Goal: Task Accomplishment & Management: Manage account settings

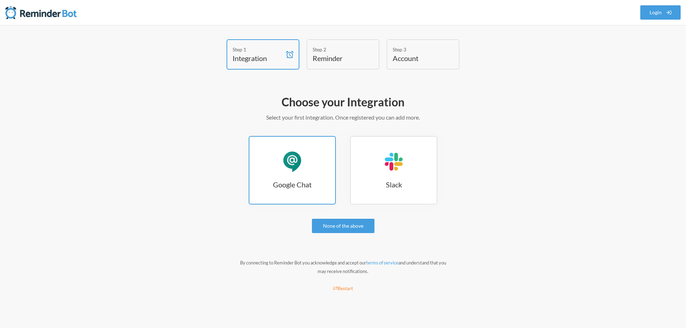
click at [303, 180] on h3 "Google Chat" at bounding box center [292, 185] width 86 height 10
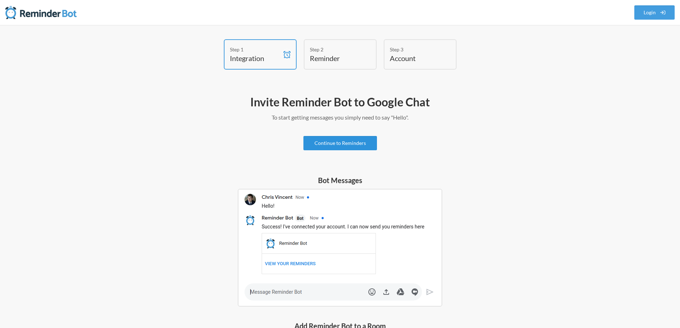
click at [356, 144] on link "Continue to Reminders" at bounding box center [341, 143] width 74 height 14
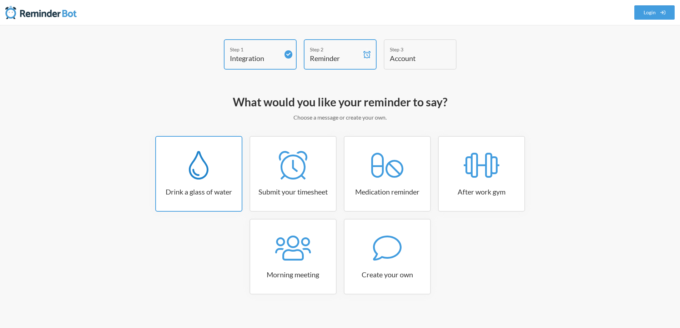
click at [187, 182] on link "Drink a glass of water" at bounding box center [198, 174] width 87 height 76
select select "06:30:00"
select select "true"
select select "11:00:00"
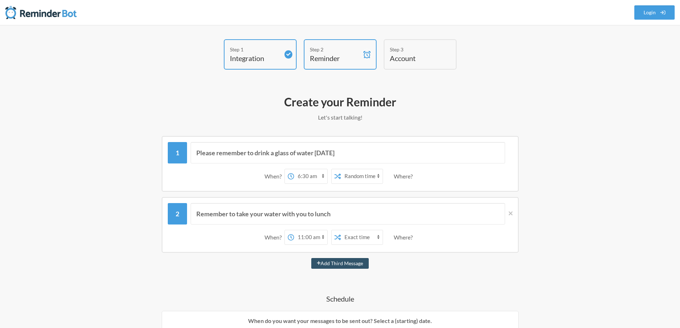
click at [301, 173] on select "12:00 am 12:15 am 12:30 am 12:45 am 1:00 am 1:15 am 1:30 am 1:45 am 2:00 am 2:1…" at bounding box center [310, 176] width 33 height 14
click at [294, 169] on select "12:00 am 12:15 am 12:30 am 12:45 am 1:00 am 1:15 am 1:30 am 1:45 am 2:00 am 2:1…" at bounding box center [310, 176] width 33 height 14
click at [352, 176] on select "Exact time Random time" at bounding box center [362, 176] width 42 height 14
click at [320, 174] on select "12:00 am 12:15 am 12:30 am 12:45 am 1:00 am 1:15 am 1:30 am 1:45 am 2:00 am 2:1…" at bounding box center [310, 176] width 33 height 14
select select "10:15:00"
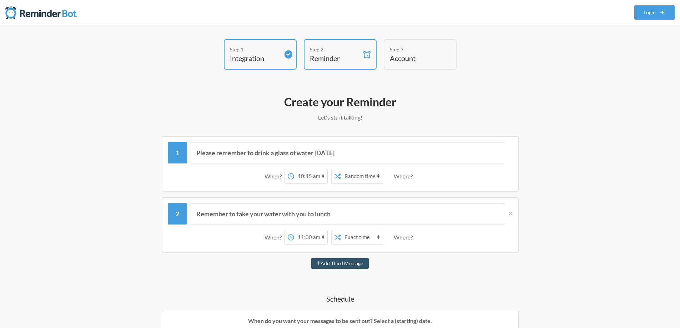
click at [294, 169] on select "12:00 am 12:15 am 12:30 am 12:45 am 1:00 am 1:15 am 1:30 am 1:45 am 2:00 am 2:1…" at bounding box center [310, 176] width 33 height 14
click at [411, 177] on div "Where?" at bounding box center [405, 176] width 22 height 15
click at [371, 176] on select "Exact time Random time" at bounding box center [362, 176] width 42 height 14
select select "false"
click at [341, 169] on select "Exact time Random time" at bounding box center [362, 176] width 42 height 14
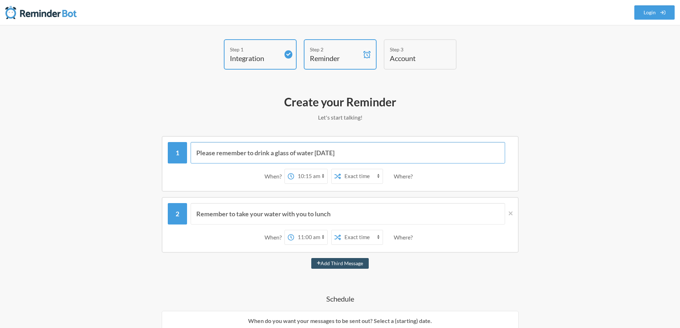
click at [449, 161] on input "Please remember to drink a glass of water today" at bounding box center [348, 152] width 315 height 21
click at [321, 236] on select "12:00 am 12:15 am 12:30 am 12:45 am 1:00 am 1:15 am 1:30 am 1:45 am 2:00 am 2:1…" at bounding box center [310, 237] width 33 height 14
select select "13:30:00"
click at [294, 230] on select "12:00 am 12:15 am 12:30 am 12:45 am 1:00 am 1:15 am 1:30 am 1:45 am 2:00 am 2:1…" at bounding box center [310, 237] width 33 height 14
click at [358, 231] on select "Exact time Random time" at bounding box center [362, 237] width 42 height 14
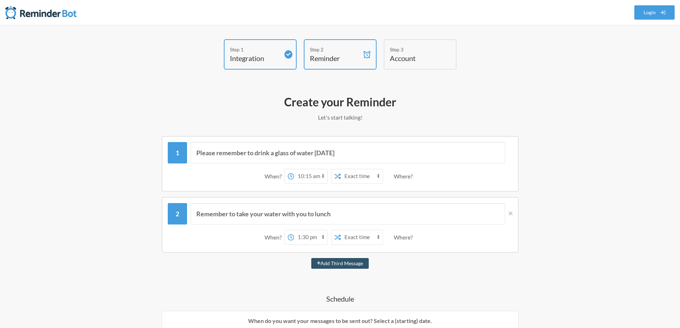
click at [341, 230] on select "Exact time Random time" at bounding box center [362, 237] width 42 height 14
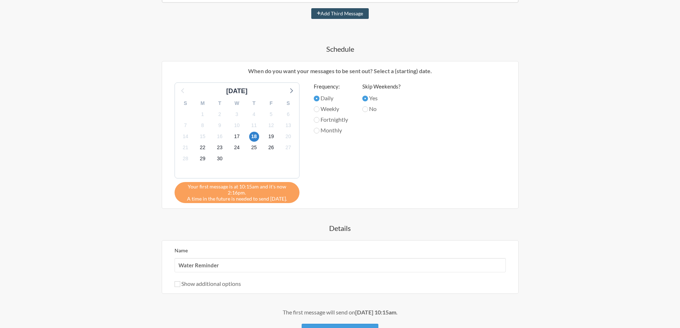
scroll to position [308, 0]
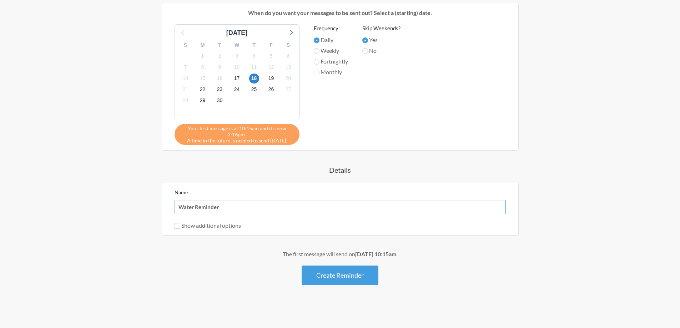
click at [223, 207] on input "Water Reminder" at bounding box center [340, 207] width 331 height 14
click at [177, 229] on div "Show additional options" at bounding box center [340, 225] width 331 height 9
click at [177, 228] on input "Show additional options" at bounding box center [178, 226] width 6 height 6
checkbox input "true"
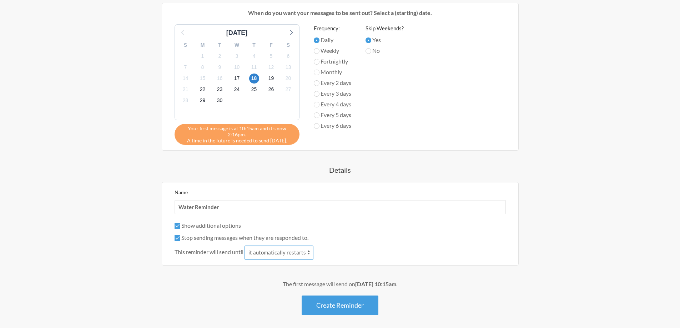
click at [272, 255] on select "it automatically restarts it is replied to" at bounding box center [279, 253] width 69 height 14
click at [182, 238] on label "Stop sending messages when they are responded to." at bounding box center [242, 237] width 134 height 7
click at [180, 238] on input "Stop sending messages when they are responded to." at bounding box center [178, 238] width 6 height 6
click at [177, 238] on input "Stop sending messages when they are responded to." at bounding box center [178, 238] width 6 height 6
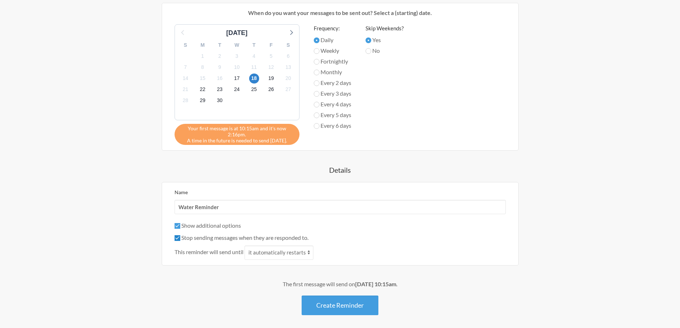
click at [177, 238] on input "Stop sending messages when they are responded to." at bounding box center [178, 238] width 6 height 6
checkbox input "false"
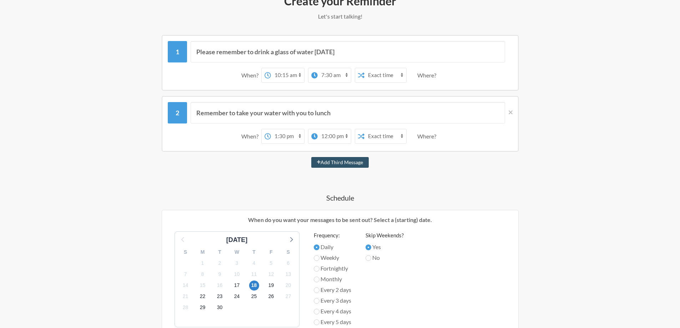
scroll to position [321, 0]
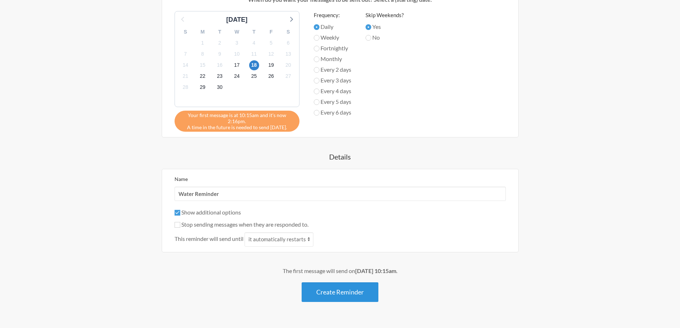
click at [345, 300] on button "Create Reminder" at bounding box center [340, 292] width 77 height 20
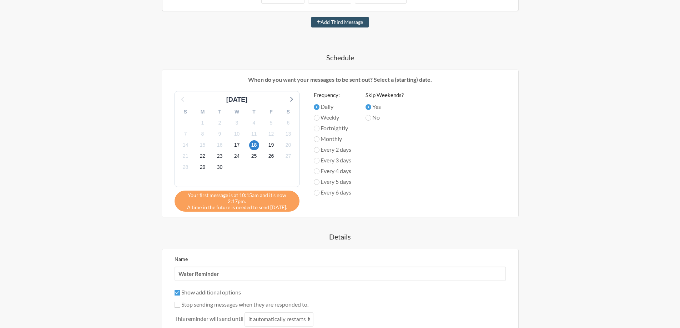
scroll to position [357, 0]
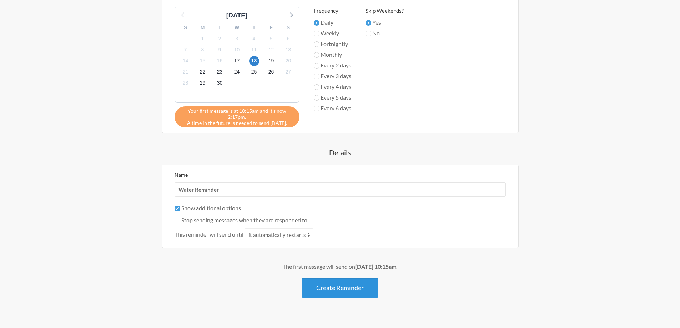
click at [339, 286] on button "Create Reminder" at bounding box center [340, 288] width 77 height 20
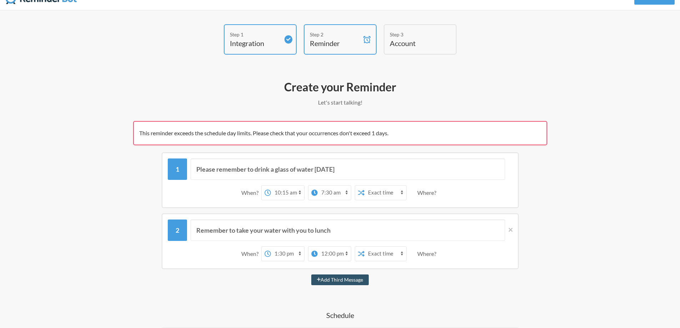
scroll to position [0, 0]
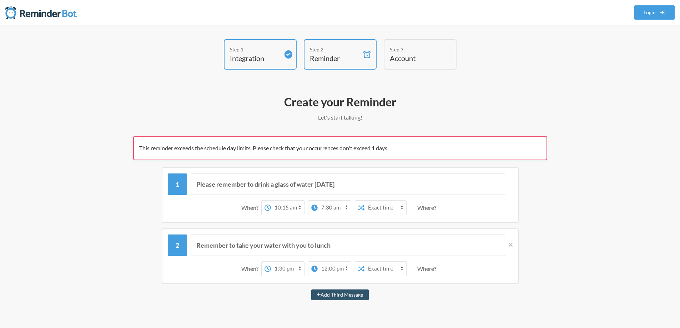
click at [335, 152] on div "This reminder exceeds the schedule day limits. Please check that your occurrenc…" at bounding box center [340, 148] width 414 height 24
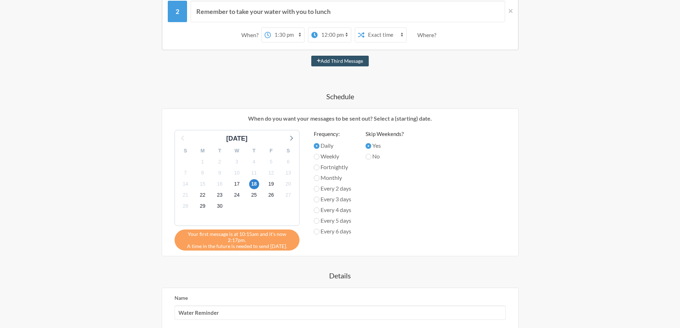
scroll to position [227, 0]
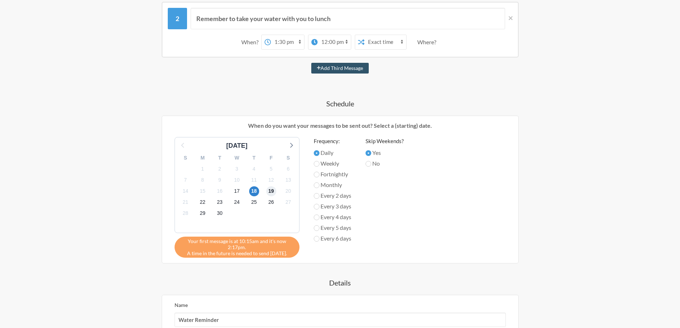
click at [271, 190] on span "19" at bounding box center [271, 191] width 10 height 10
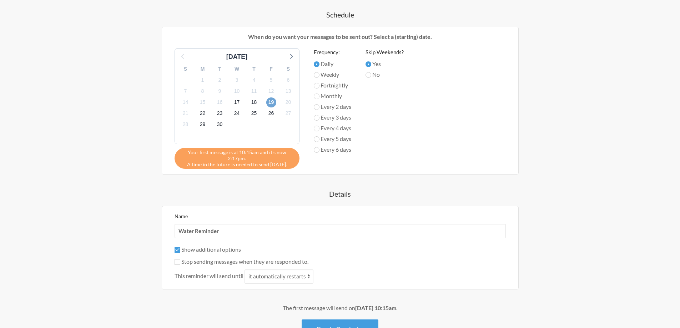
scroll to position [370, 0]
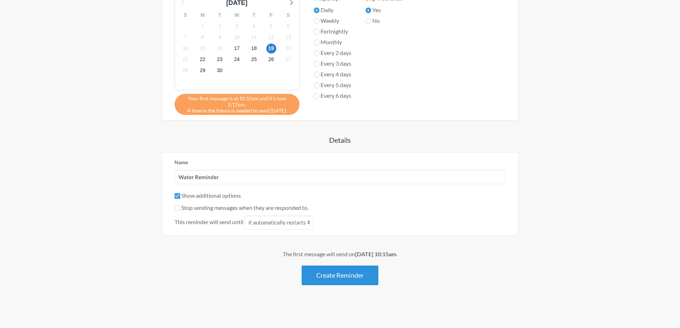
click at [346, 275] on button "Create Reminder" at bounding box center [340, 276] width 77 height 20
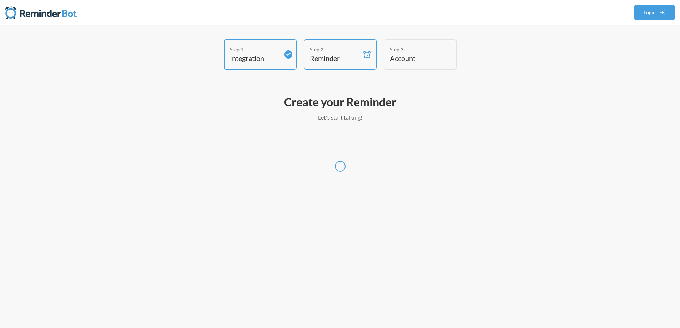
scroll to position [0, 0]
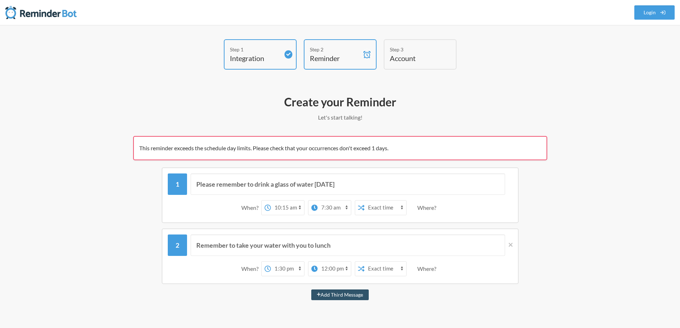
click at [426, 64] on div "Step 3 Account" at bounding box center [420, 54] width 73 height 30
click at [313, 57] on h4 "Reminder" at bounding box center [335, 58] width 50 height 10
click at [266, 64] on div "Step 1 Integration" at bounding box center [260, 54] width 73 height 30
click at [397, 52] on div "Step 3" at bounding box center [415, 49] width 50 height 7
click at [339, 52] on div "Step 2" at bounding box center [335, 49] width 50 height 7
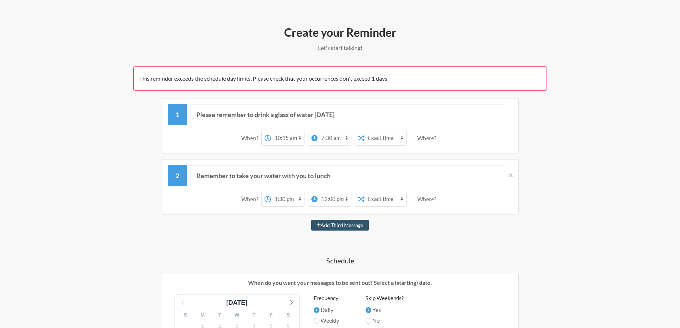
scroll to position [179, 0]
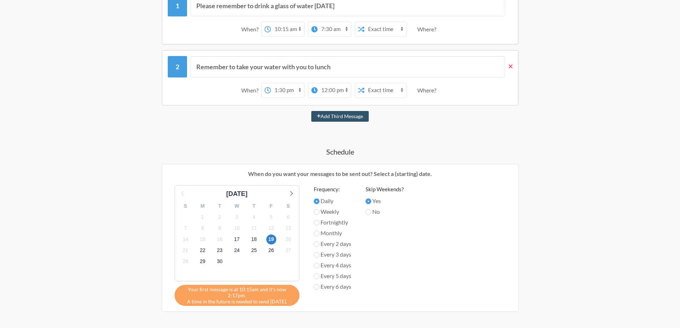
click at [510, 69] on icon at bounding box center [511, 66] width 4 height 6
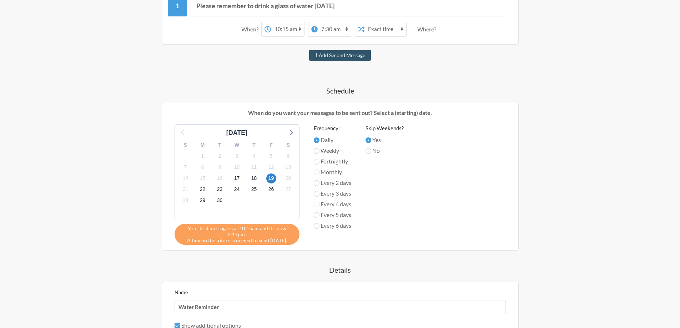
scroll to position [0, 0]
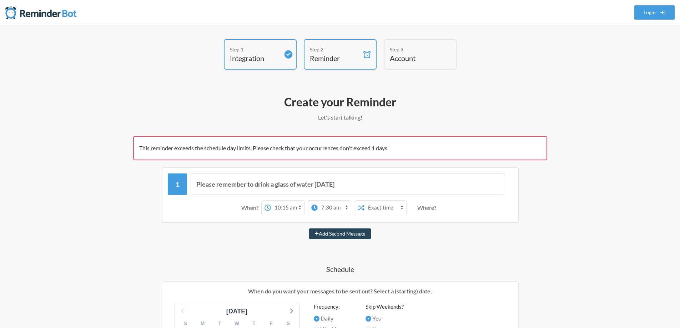
click at [353, 234] on button "Add Second Message" at bounding box center [340, 234] width 62 height 11
select select "11:15:00"
select select "12:15:00"
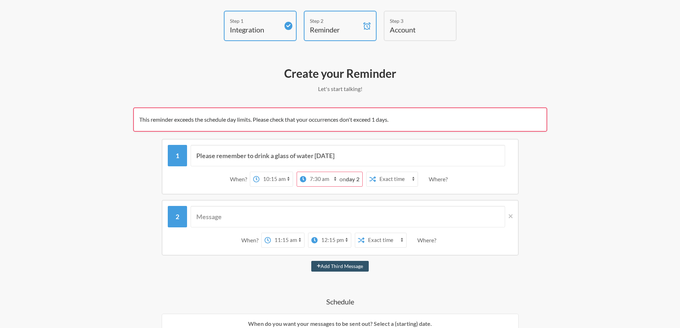
scroll to position [71, 0]
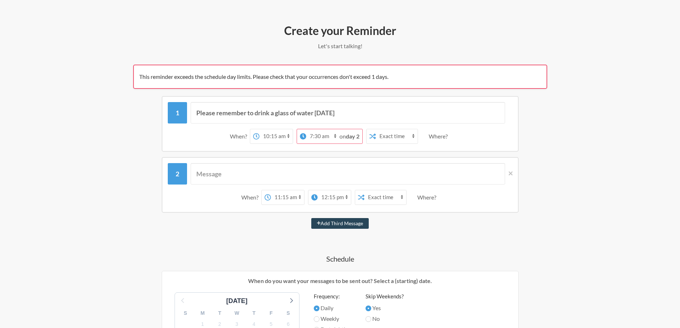
click at [348, 226] on button "Add Third Message" at bounding box center [340, 223] width 58 height 11
select select "12:15:00"
select select "13:15:00"
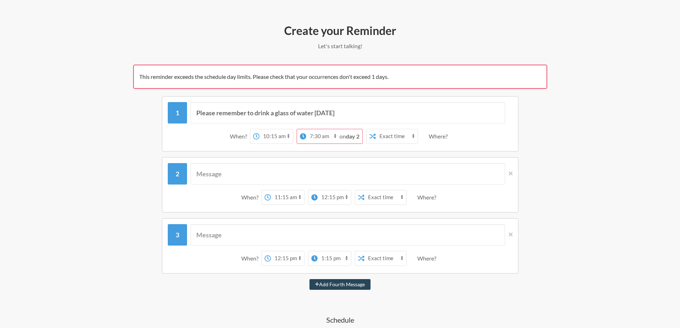
click at [360, 285] on button "Add Fourth Message" at bounding box center [340, 284] width 61 height 11
select select "13:15:00"
select select "14:15:00"
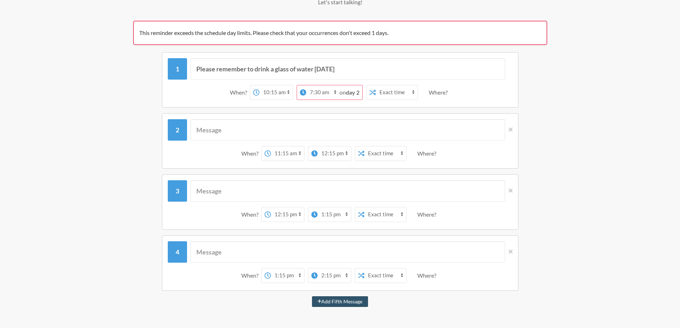
scroll to position [107, 0]
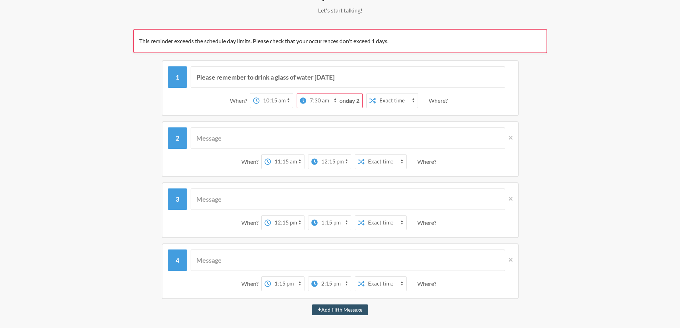
click at [354, 102] on strong "day 2" at bounding box center [353, 100] width 14 height 7
click at [351, 101] on strong "day 2" at bounding box center [353, 100] width 14 height 7
click at [450, 135] on input "text" at bounding box center [348, 137] width 315 height 21
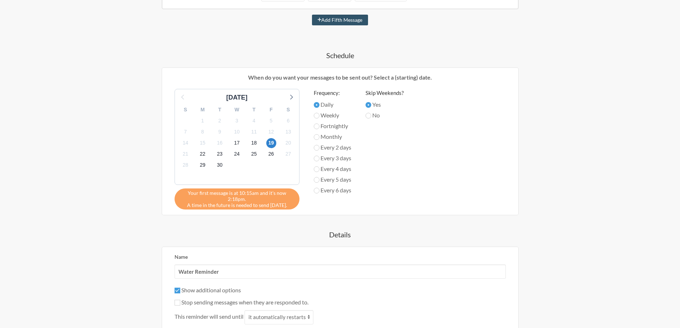
scroll to position [393, 0]
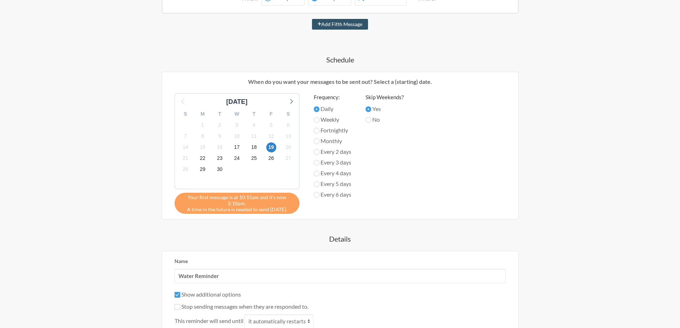
click at [259, 145] on div "18" at bounding box center [254, 147] width 17 height 11
click at [256, 147] on span "18" at bounding box center [254, 147] width 10 height 10
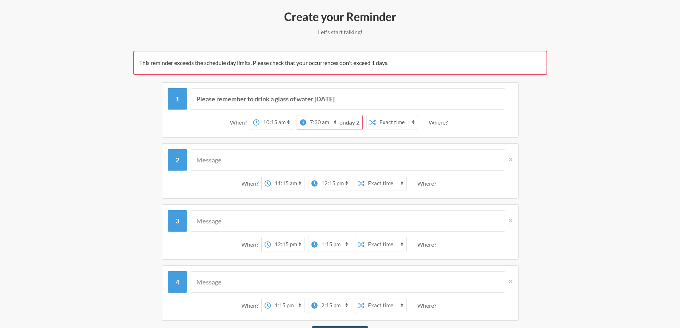
scroll to position [71, 0]
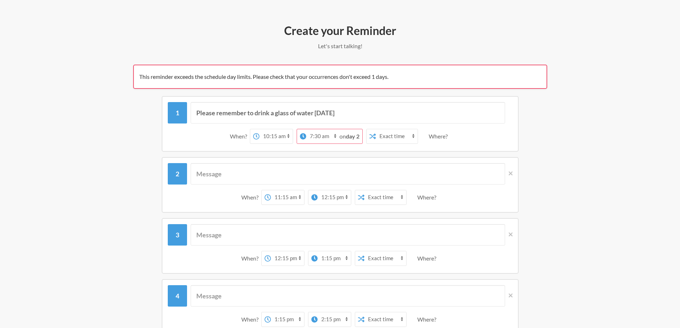
click at [324, 137] on select "12:00 am 12:15 am 12:30 am 12:45 am 1:00 am 1:15 am 1:30 am 1:45 am 2:00 am 2:1…" at bounding box center [322, 136] width 33 height 14
click at [274, 167] on input "text" at bounding box center [348, 173] width 315 height 21
click at [312, 140] on select "12:00 am 12:15 am 12:30 am 12:45 am 1:00 am 1:15 am 1:30 am 1:45 am 2:00 am 2:1…" at bounding box center [322, 136] width 33 height 14
click at [311, 139] on select "12:00 am 12:15 am 12:30 am 12:45 am 1:00 am 1:15 am 1:30 am 1:45 am 2:00 am 2:1…" at bounding box center [322, 136] width 33 height 14
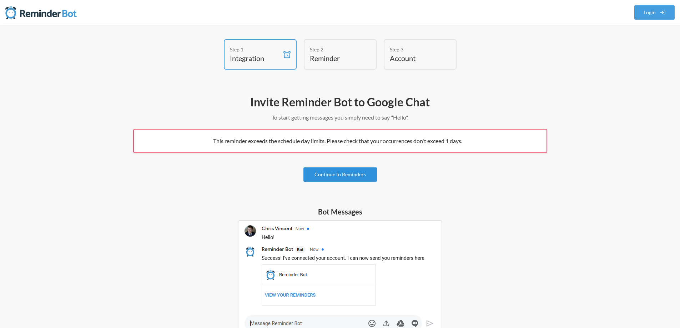
click at [350, 170] on link "Continue to Reminders" at bounding box center [341, 174] width 74 height 14
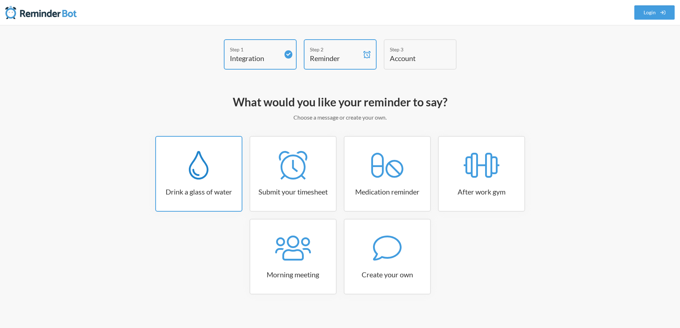
click at [206, 194] on h3 "Drink a glass of water" at bounding box center [199, 192] width 86 height 10
select select "06:30:00"
select select "true"
select select "11:00:00"
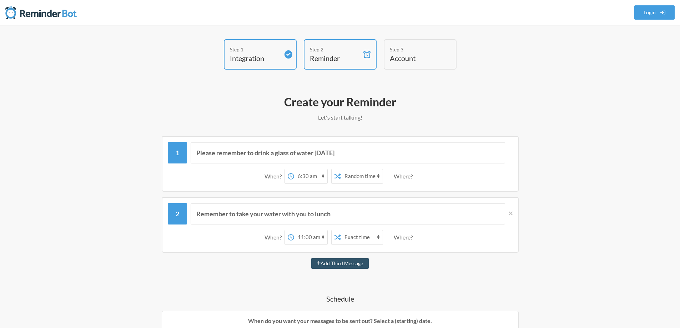
click at [307, 177] on select "12:00 am 12:15 am 12:30 am 12:45 am 1:00 am 1:15 am 1:30 am 1:45 am 2:00 am 2:1…" at bounding box center [310, 176] width 33 height 14
select select "10:15:00"
click at [294, 169] on select "12:00 am 12:15 am 12:30 am 12:45 am 1:00 am 1:15 am 1:30 am 1:45 am 2:00 am 2:1…" at bounding box center [310, 176] width 33 height 14
click at [357, 176] on select "Exact time Random time" at bounding box center [362, 176] width 42 height 14
select select "false"
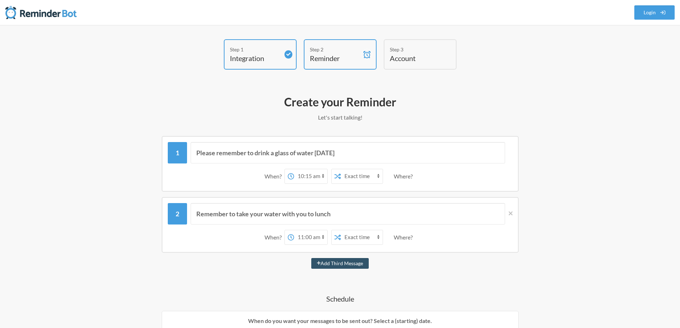
click at [341, 169] on select "Exact time Random time" at bounding box center [362, 176] width 42 height 14
click at [315, 236] on select "12:00 am 12:15 am 12:30 am 12:45 am 1:00 am 1:15 am 1:30 am 1:45 am 2:00 am 2:1…" at bounding box center [310, 237] width 33 height 14
click at [322, 241] on select "12:00 am 12:15 am 12:30 am 12:45 am 1:00 am 1:15 am 1:30 am 1:45 am 2:00 am 2:1…" at bounding box center [310, 237] width 33 height 14
select select "13:30:00"
click at [294, 230] on select "12:00 am 12:15 am 12:30 am 12:45 am 1:00 am 1:15 am 1:30 am 1:45 am 2:00 am 2:1…" at bounding box center [310, 237] width 33 height 14
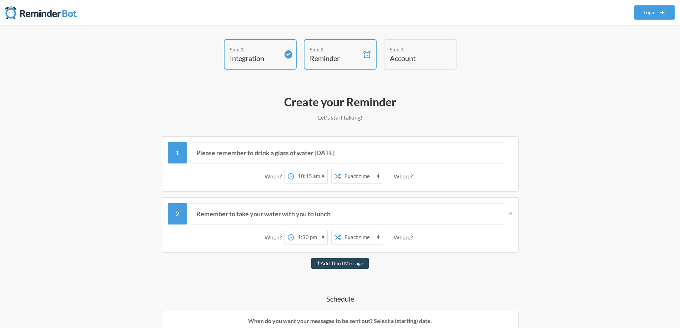
click at [364, 265] on button "Add Third Message" at bounding box center [340, 263] width 58 height 11
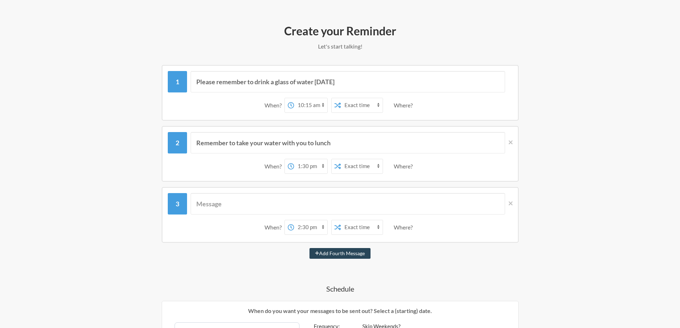
scroll to position [71, 0]
click at [313, 223] on select "12:00 am 12:15 am 12:30 am 12:45 am 1:00 am 1:15 am 1:30 am 1:45 am 2:00 am 2:1…" at bounding box center [310, 227] width 33 height 14
select select "16:00:00"
click at [294, 220] on select "12:00 am 12:15 am 12:30 am 12:45 am 1:00 am 1:15 am 1:30 am 1:45 am 2:00 am 2:1…" at bounding box center [310, 227] width 33 height 14
click at [235, 201] on input "text" at bounding box center [348, 203] width 315 height 21
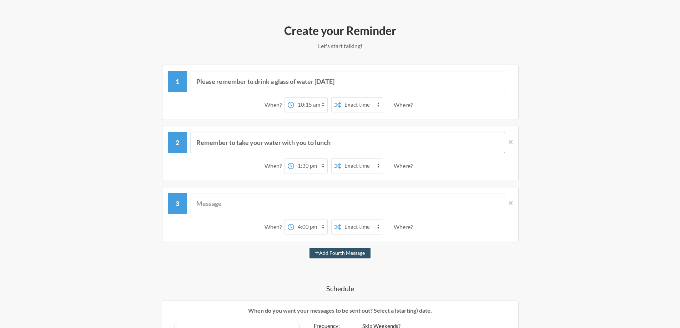
click at [337, 144] on input "Remember to take your water with you to lunch" at bounding box center [348, 142] width 315 height 21
drag, startPoint x: 342, startPoint y: 141, endPoint x: 242, endPoint y: 141, distance: 99.6
click at [242, 141] on input "Remember to take your water with you to lunch" at bounding box center [348, 142] width 315 height 21
click at [343, 141] on input "Remember to take your water with you to lunch" at bounding box center [348, 142] width 315 height 21
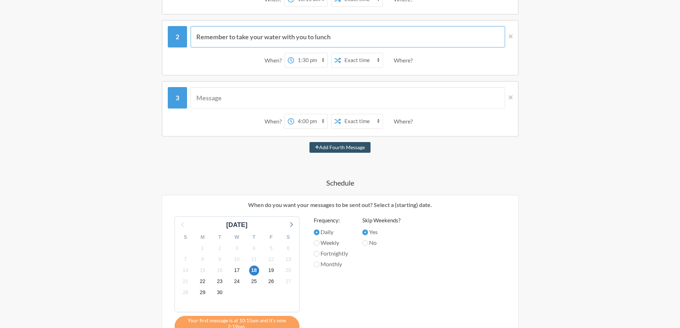
scroll to position [179, 0]
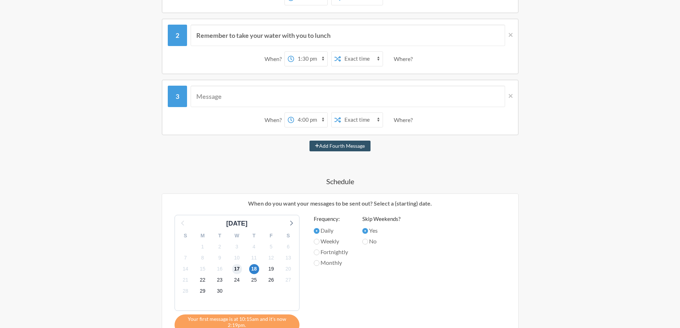
click at [233, 271] on span "17" at bounding box center [237, 269] width 10 height 10
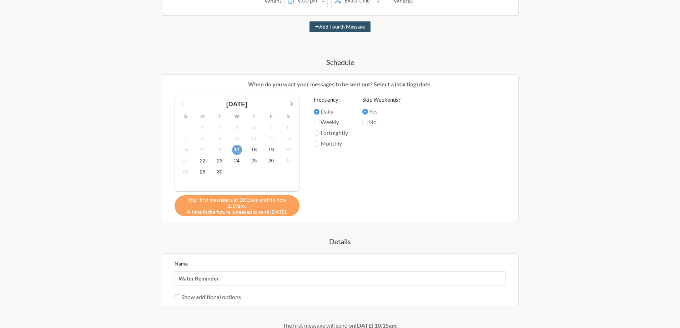
scroll to position [357, 0]
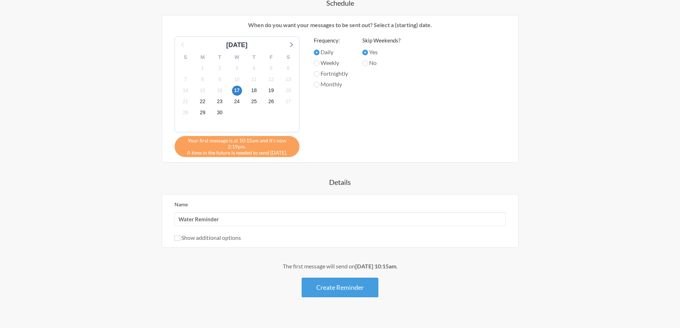
click at [360, 291] on button "Create Reminder" at bounding box center [340, 288] width 77 height 20
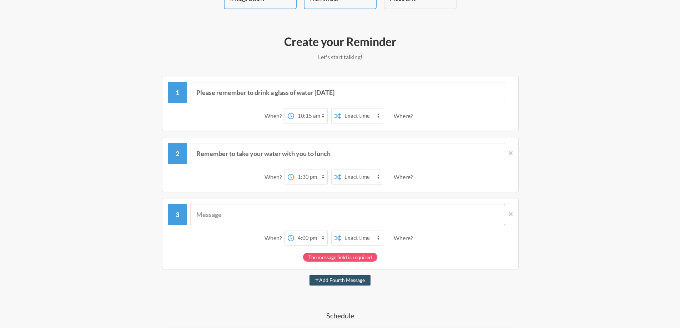
scroll to position [0, 0]
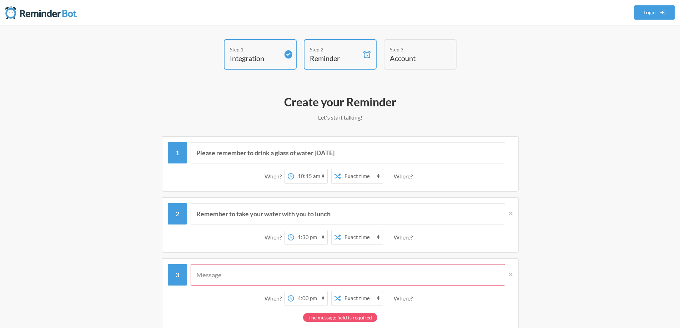
click at [257, 282] on input "text" at bounding box center [348, 274] width 315 height 21
drag, startPoint x: 334, startPoint y: 156, endPoint x: 194, endPoint y: 153, distance: 140.4
click at [194, 153] on input "Please remember to drink a glass of water today" at bounding box center [348, 152] width 315 height 21
type input "Great Start"
drag, startPoint x: 335, startPoint y: 214, endPoint x: 135, endPoint y: 219, distance: 199.3
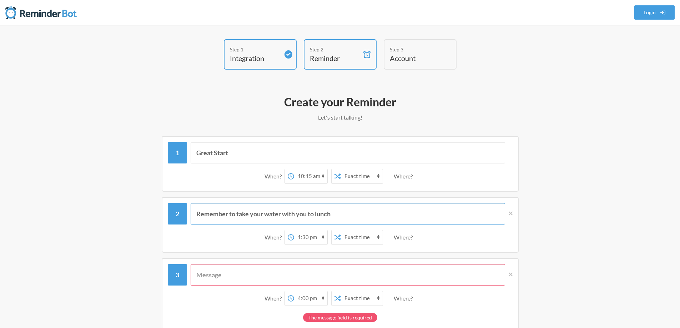
click at [135, 219] on div "Remember to take your water with you to lunch When? 12:00 am 12:15 am 12:30 am …" at bounding box center [340, 225] width 414 height 56
type input "Drink more"
type input "Great start"
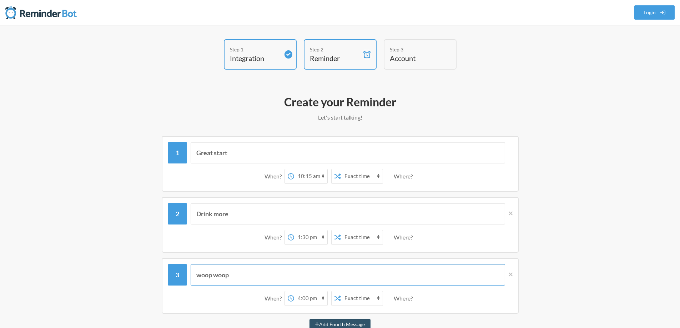
type input "woop woop"
type input "drink more"
type input "Great Start"
click at [197, 219] on input "drink more" at bounding box center [348, 213] width 315 height 21
type input "Drink More"
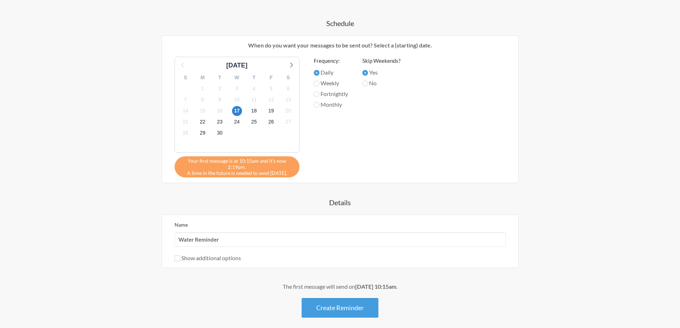
scroll to position [369, 0]
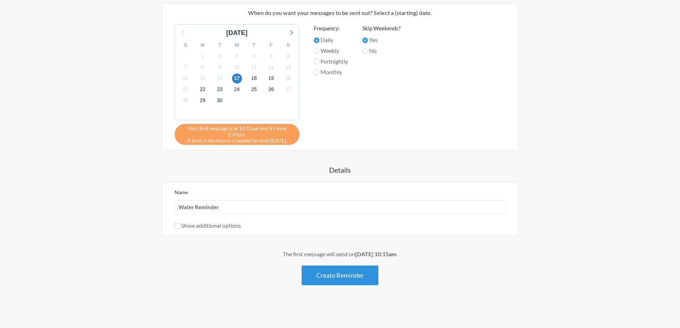
type input "Woop Woop"
click at [327, 277] on button "Create Reminder" at bounding box center [340, 276] width 77 height 20
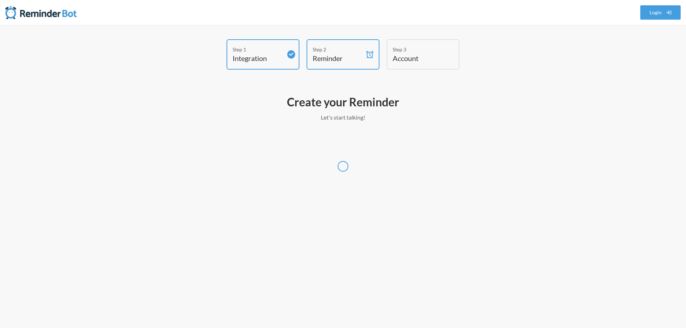
select select "UTC"
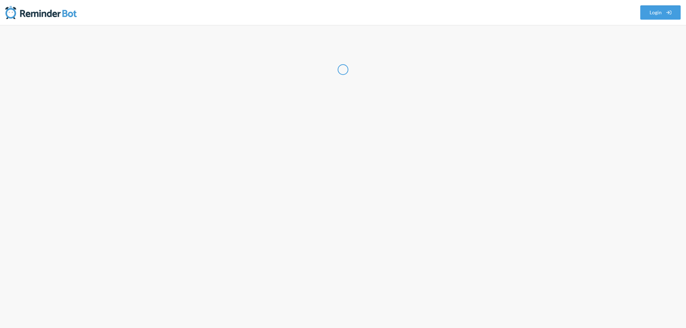
select select "IN"
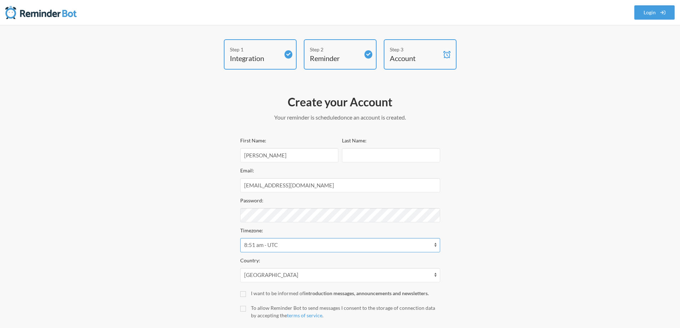
click at [330, 252] on select "12:51 am - America/Anchorage 12:51 am - America/Juneau 12:51 am - America/Metla…" at bounding box center [340, 245] width 200 height 14
click at [606, 196] on div "Step 1 Integration Step 2 Reminder Step 3 Account Create your Account Your remi…" at bounding box center [340, 198] width 680 height 346
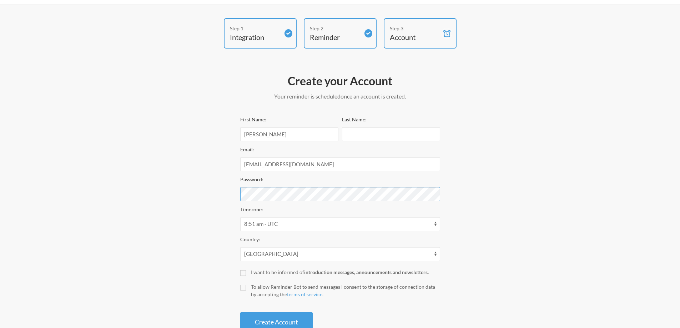
scroll to position [43, 0]
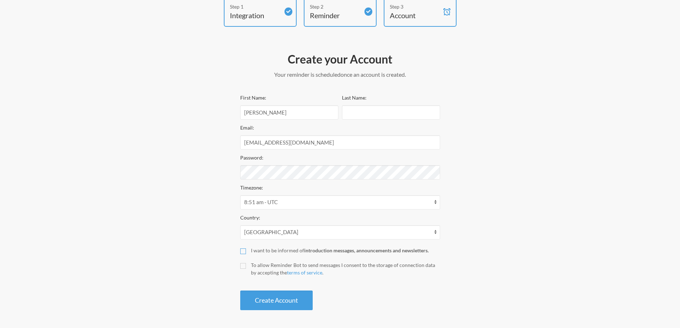
click at [242, 251] on input "I want to be informed of introduction messages, announcements and newsletters." at bounding box center [243, 252] width 6 height 6
checkbox input "true"
click at [242, 266] on input "To allow Reminder Bot to send messages I consent to the storage of connection d…" at bounding box center [243, 266] width 6 height 6
checkbox input "true"
click at [297, 304] on button "Create Account" at bounding box center [276, 301] width 72 height 20
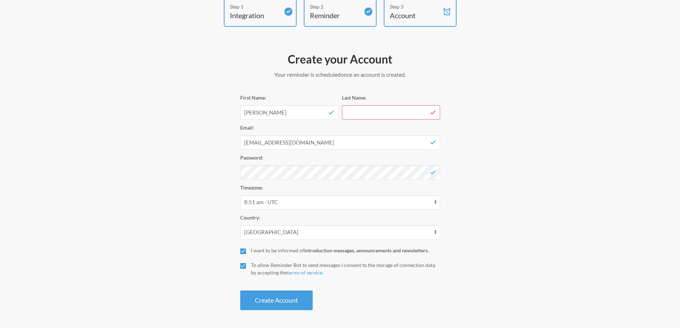
click at [392, 120] on div "First Name: Vijay Last Name:" at bounding box center [340, 108] width 200 height 30
click at [394, 113] on input "Last Name:" at bounding box center [391, 112] width 98 height 14
type input "Joseph"
click at [293, 311] on div "Create your Account Your reminder is scheduled and your trial will start once a…" at bounding box center [340, 181] width 200 height 266
click at [300, 295] on button "Create Account" at bounding box center [276, 301] width 72 height 20
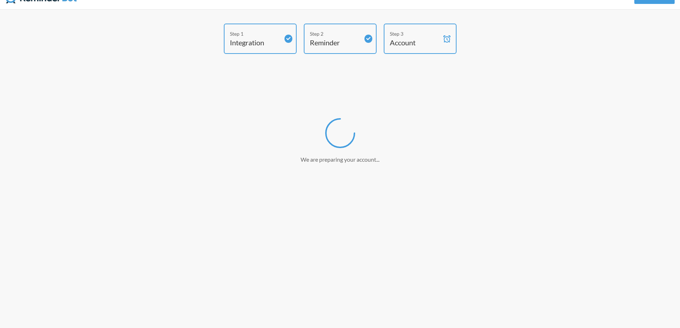
scroll to position [16, 0]
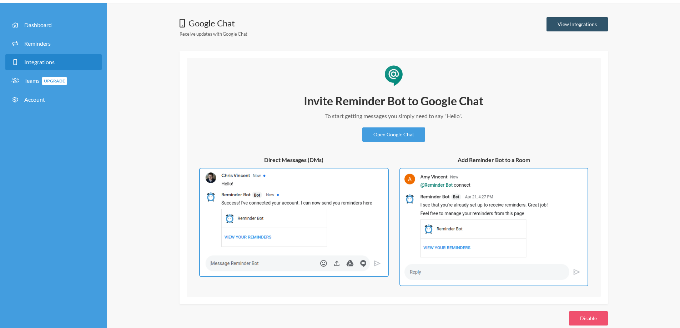
scroll to position [34, 0]
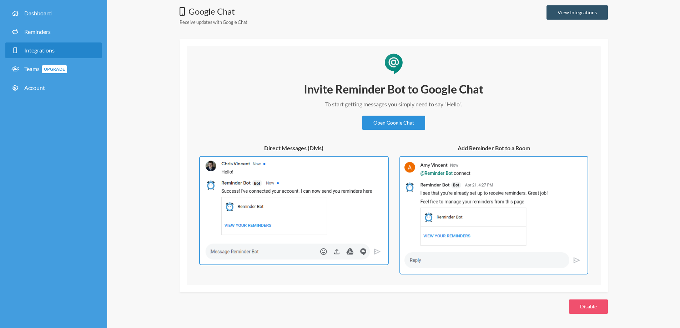
click at [395, 124] on link "Open Google Chat" at bounding box center [393, 123] width 63 height 14
click at [229, 140] on div "Invite Reminder Bot to Google Chat To start getting messages you simply need to…" at bounding box center [394, 178] width 400 height 193
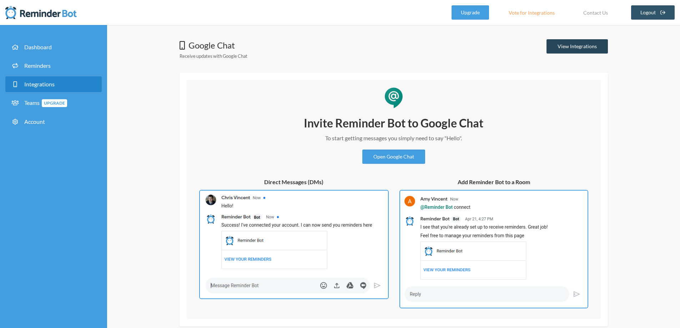
click at [573, 49] on link "View Integrations" at bounding box center [577, 46] width 61 height 14
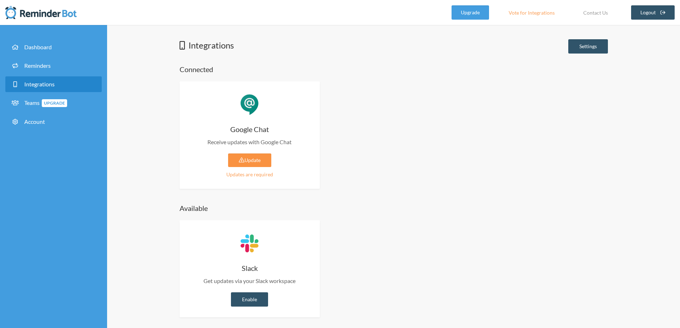
click at [266, 160] on link "Update" at bounding box center [249, 161] width 43 height 14
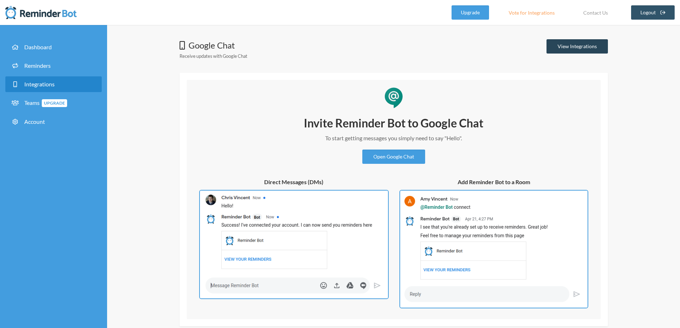
click at [581, 45] on link "View Integrations" at bounding box center [577, 46] width 61 height 14
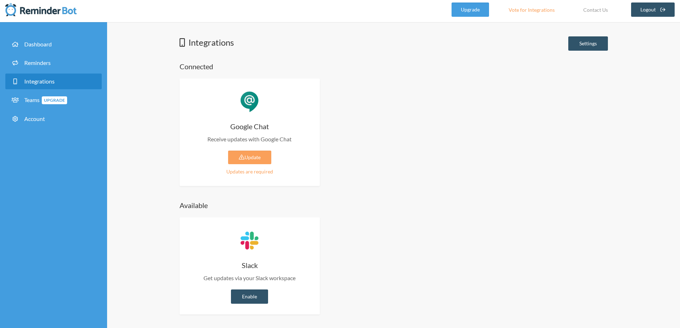
scroll to position [4, 0]
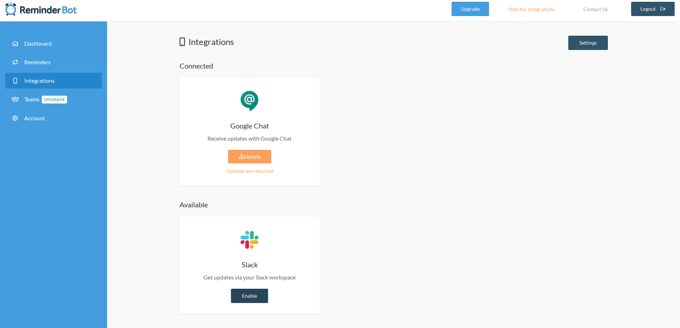
click at [258, 293] on link "Enable" at bounding box center [249, 296] width 37 height 14
click at [256, 291] on link "Enable" at bounding box center [249, 296] width 37 height 14
click at [256, 163] on link "Update" at bounding box center [249, 157] width 43 height 14
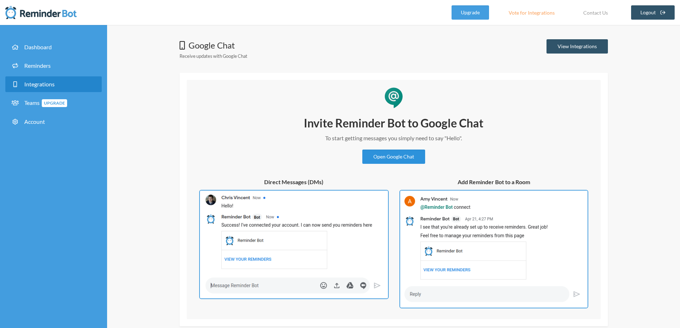
click at [386, 160] on link "Open Google Chat" at bounding box center [393, 157] width 63 height 14
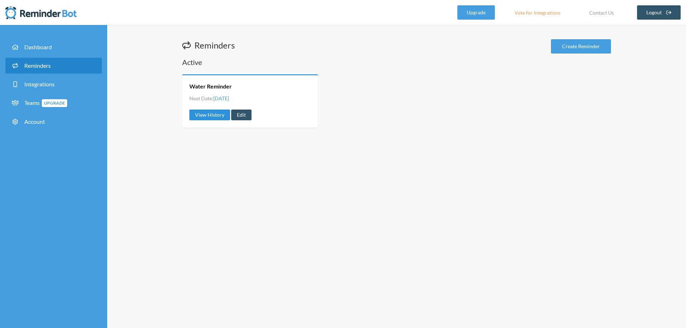
click at [216, 118] on link "View History" at bounding box center [209, 115] width 41 height 11
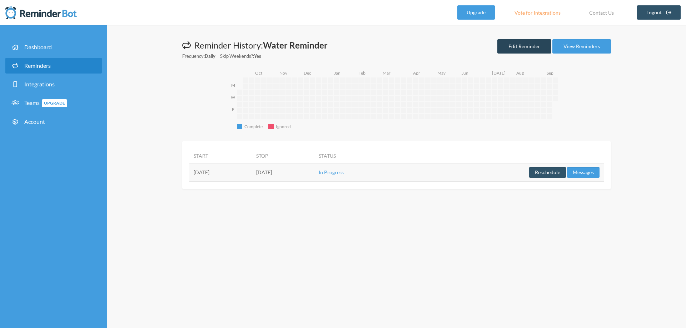
click at [533, 49] on link "Edit Reminder" at bounding box center [524, 46] width 54 height 14
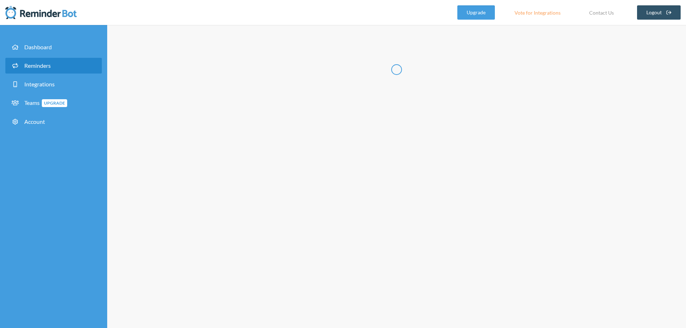
type input "Water Reminder"
select select "10:15:00"
select select "13:30:00"
select select "16:00:00"
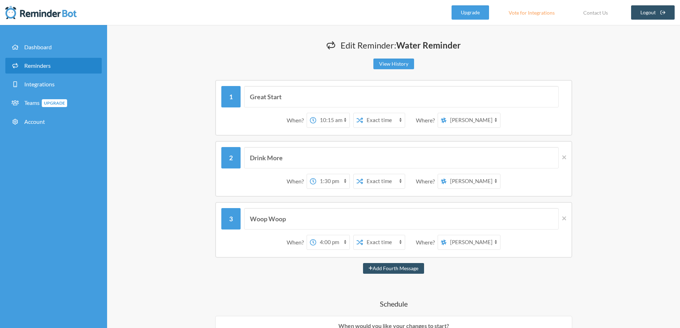
click at [59, 64] on link "Reminders" at bounding box center [53, 66] width 96 height 16
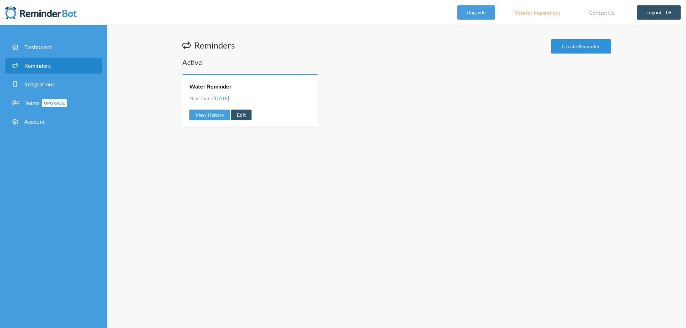
click at [580, 46] on link "Create Reminder" at bounding box center [581, 46] width 60 height 14
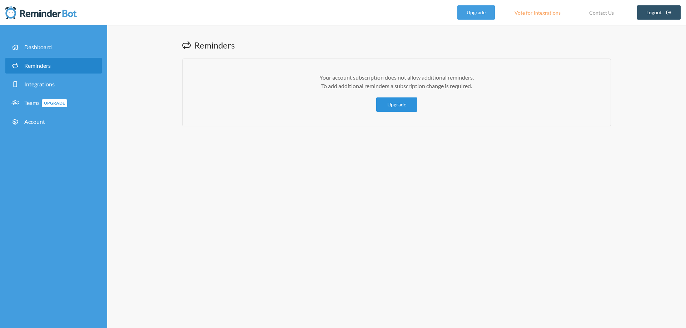
click at [411, 107] on link "Upgrade" at bounding box center [396, 104] width 41 height 14
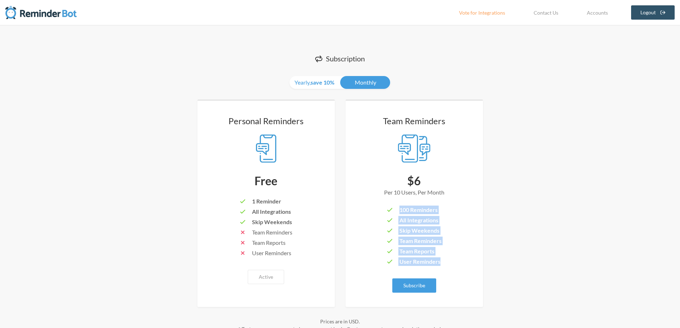
drag, startPoint x: 400, startPoint y: 209, endPoint x: 441, endPoint y: 210, distance: 41.4
click at [444, 210] on div "100 Reminders All Integrations Skip Weekends Team Reminders Team Reports User R…" at bounding box center [414, 237] width 109 height 62
click at [441, 210] on li "100 Reminders" at bounding box center [414, 211] width 55 height 10
click at [214, 141] on div at bounding box center [266, 148] width 109 height 29
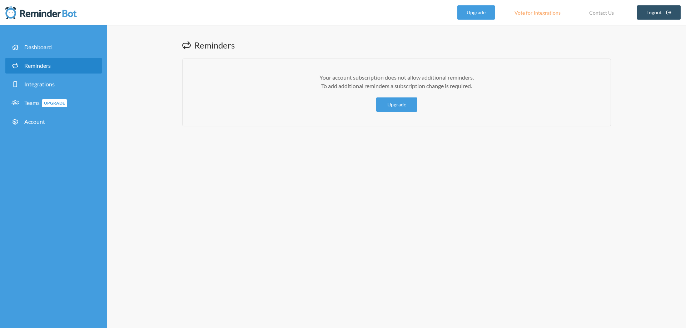
click at [47, 62] on link "Reminders" at bounding box center [53, 66] width 96 height 16
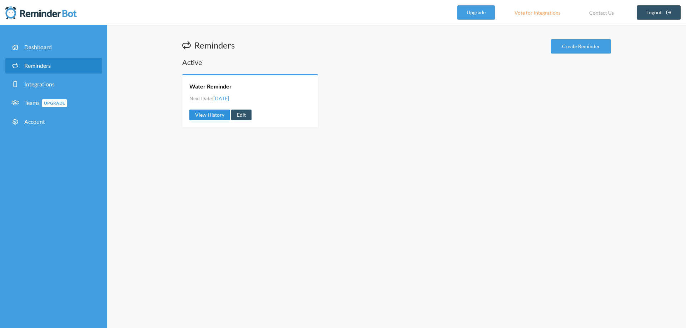
click at [221, 116] on link "View History" at bounding box center [209, 115] width 41 height 11
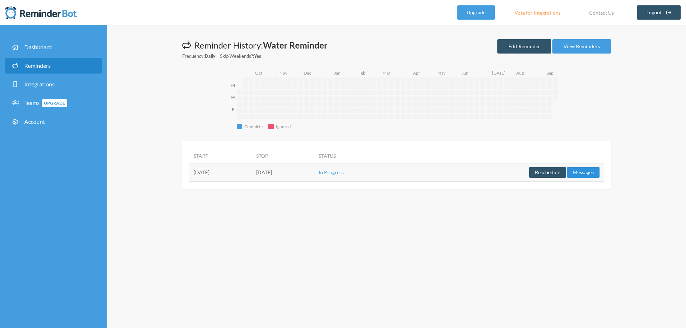
click at [586, 174] on button "Messages" at bounding box center [583, 172] width 32 height 11
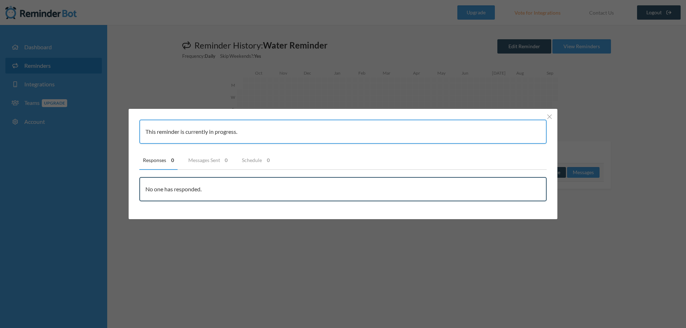
click at [317, 286] on div "This reminder is currently in progress. Responses 0 Messages Sent 0 Schedule 0 …" at bounding box center [343, 164] width 686 height 328
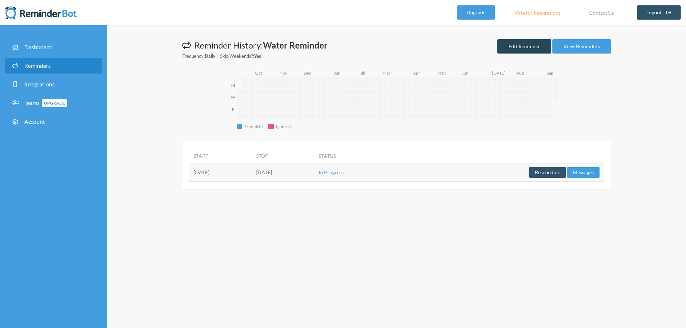
click at [531, 49] on link "Edit Reminder" at bounding box center [524, 46] width 54 height 14
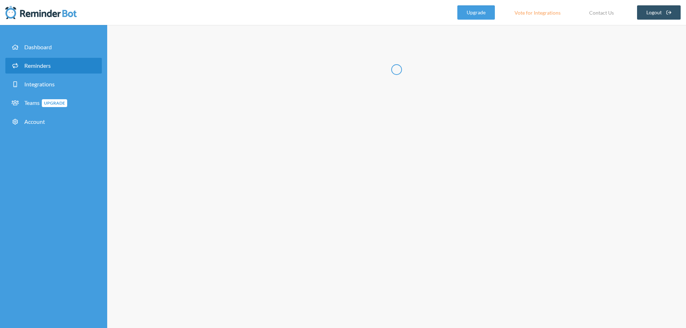
type input "Water Reminder"
select select "10:15:00"
select select "13:30:00"
select select "16:00:00"
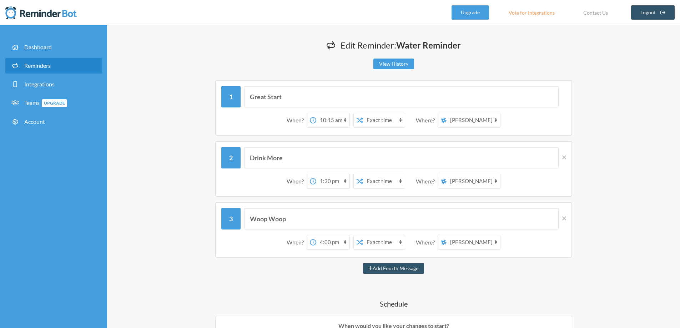
click at [285, 176] on div "When? 12:00 am 12:15 am 12:30 am 12:45 am 1:00 am 1:15 am 1:30 am 1:45 am 2:00 …" at bounding box center [393, 181] width 345 height 22
click at [181, 150] on div "Drink More When? 12:00 am 12:15 am 12:30 am 12:45 am 1:00 am 1:15 am 1:30 am 1:…" at bounding box center [394, 169] width 428 height 56
